Goal: Task Accomplishment & Management: Complete application form

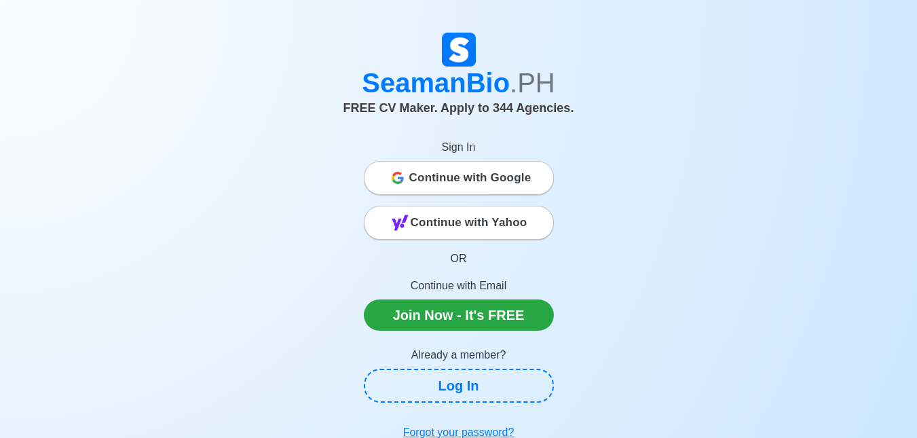
click at [502, 160] on div "Sign In Continue with Google Continue with Yahoo OR Continue with Email Join No…" at bounding box center [459, 227] width 190 height 208
click at [494, 168] on span "Continue with Google" at bounding box center [470, 177] width 122 height 27
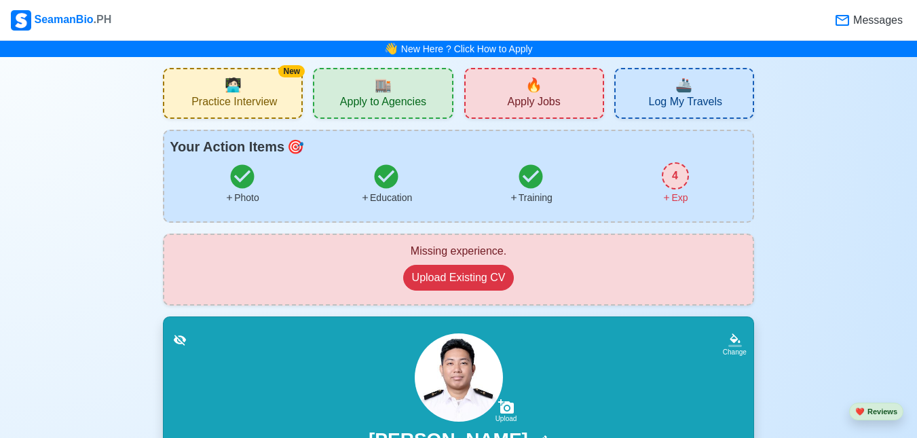
click at [558, 94] on div "🔥 Apply Jobs" at bounding box center [534, 93] width 140 height 51
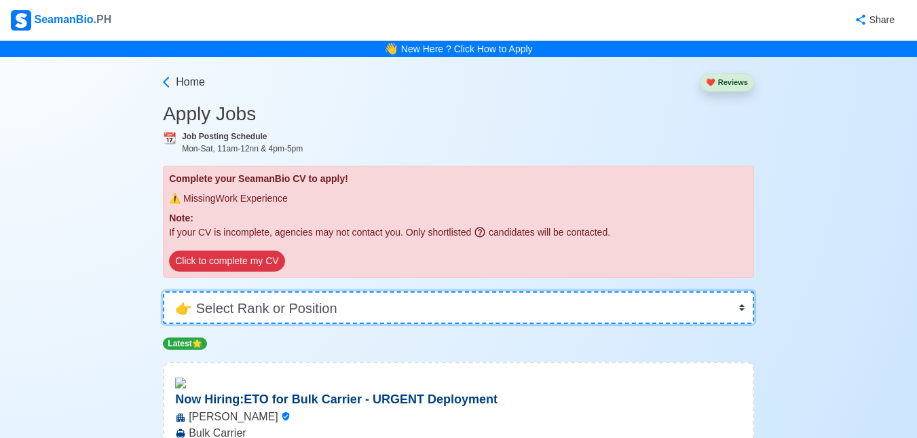
click at [277, 319] on select "👉 Select Rank or Position Master Chief Officer 2nd Officer 3rd Officer Junior O…" at bounding box center [458, 307] width 591 height 33
select select "Cadet"
click at [163, 291] on select "👉 Select Rank or Position Master Chief Officer 2nd Officer 3rd Officer Junior O…" at bounding box center [458, 307] width 591 height 33
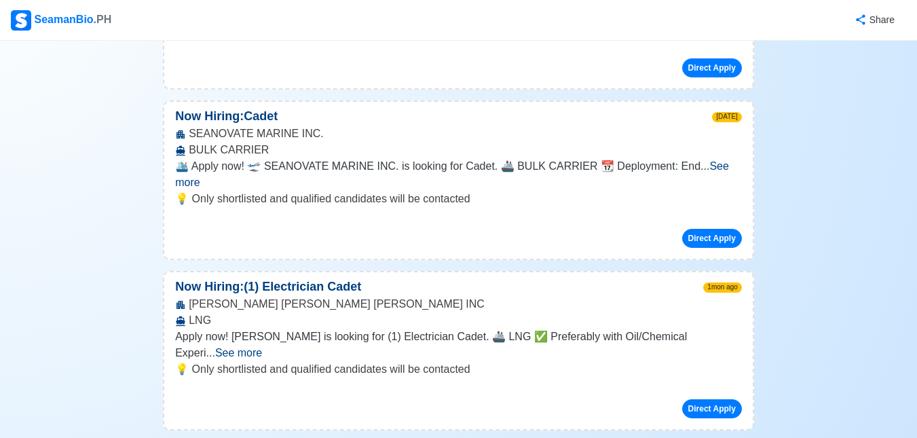
scroll to position [475, 0]
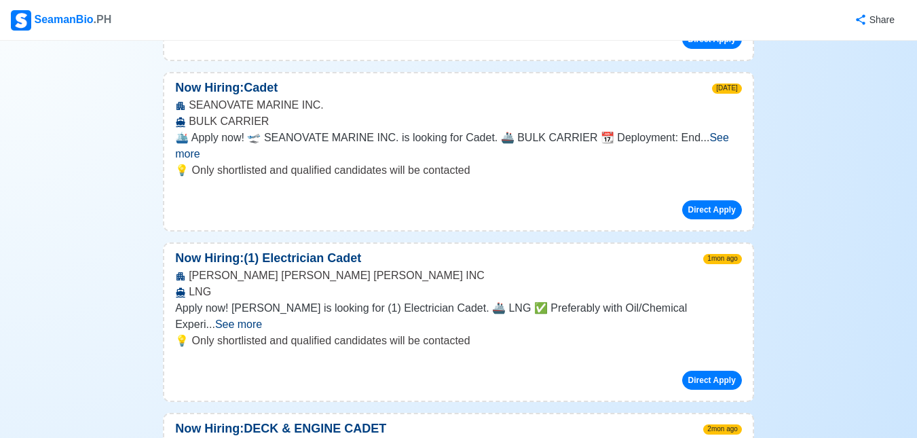
click at [713, 132] on span "See more" at bounding box center [452, 146] width 554 height 28
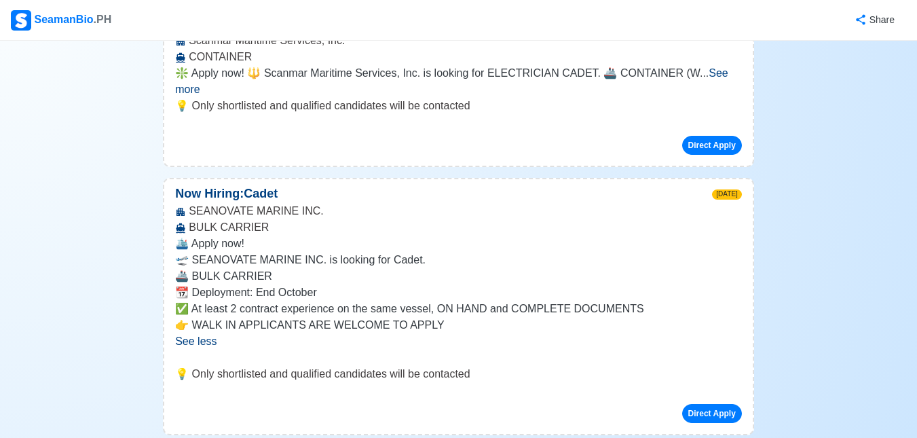
scroll to position [339, 0]
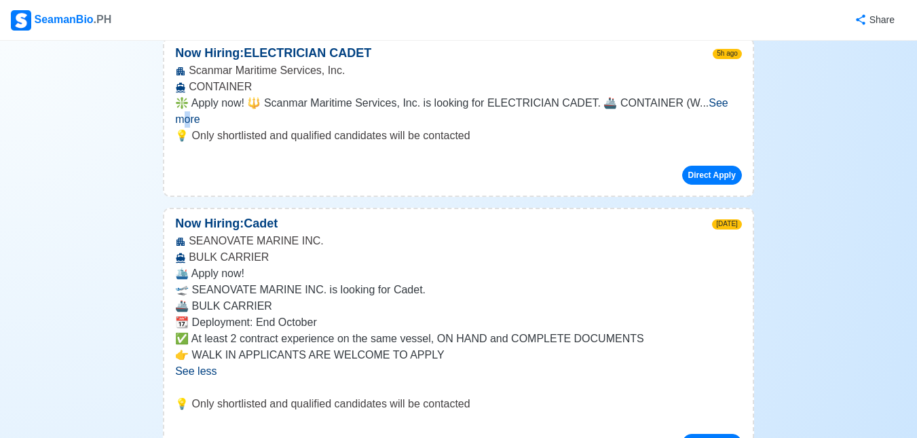
click at [726, 107] on span "See more" at bounding box center [451, 111] width 553 height 28
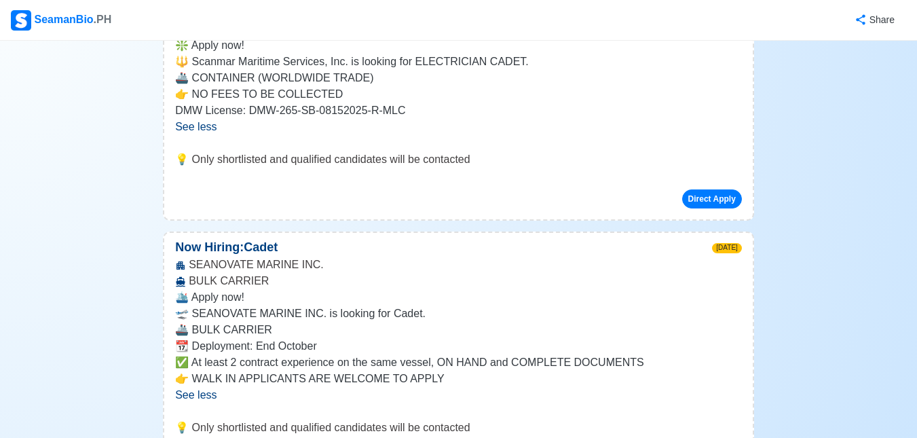
scroll to position [475, 0]
